Goal: Book appointment/travel/reservation

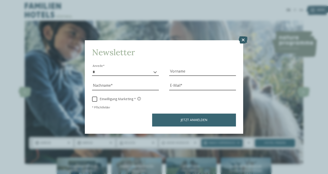
click at [242, 40] on icon at bounding box center [243, 39] width 9 height 7
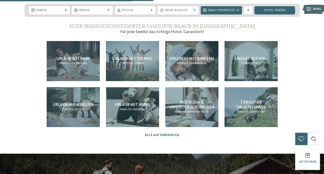
scroll to position [883, 0]
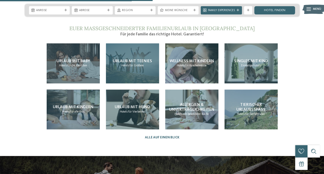
click at [143, 59] on span "Urlaub mit Teenies" at bounding box center [132, 61] width 39 height 4
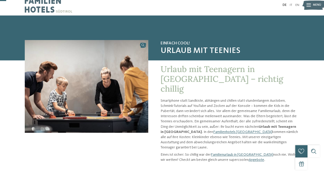
scroll to position [14, 0]
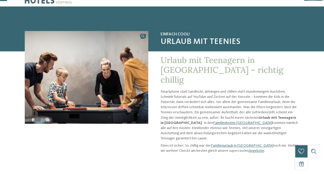
click at [213, 121] on link "Familienhotels [GEOGRAPHIC_DATA]" at bounding box center [242, 123] width 59 height 4
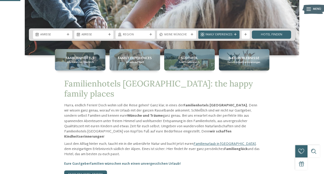
scroll to position [110, 0]
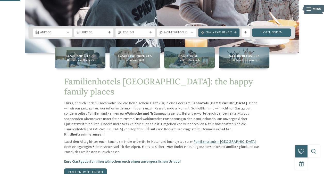
click at [236, 32] on icon at bounding box center [235, 32] width 3 height 3
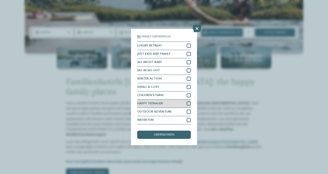
click at [189, 104] on div at bounding box center [189, 103] width 4 height 4
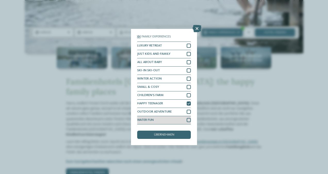
click at [190, 120] on div at bounding box center [189, 120] width 4 height 4
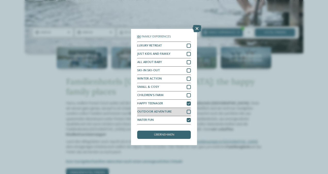
click at [188, 110] on div at bounding box center [189, 112] width 4 height 4
click at [165, 134] on span "übernehmen" at bounding box center [164, 134] width 20 height 3
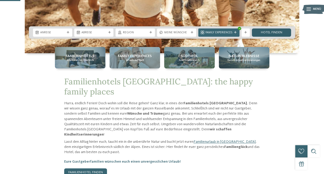
click at [270, 33] on link "Hotel finden" at bounding box center [271, 32] width 39 height 8
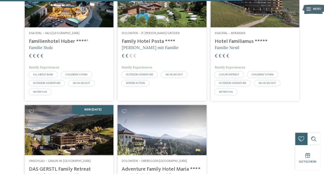
scroll to position [922, 0]
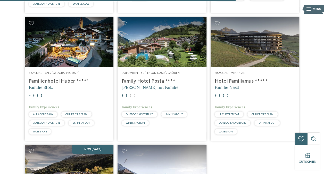
click at [168, 55] on img at bounding box center [162, 42] width 89 height 50
